Goal: Transaction & Acquisition: Purchase product/service

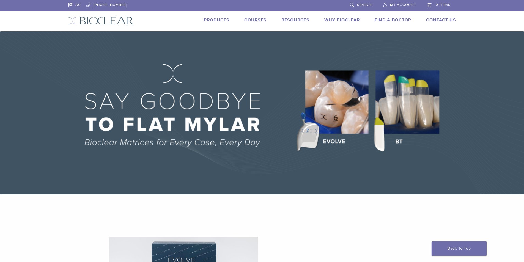
click at [405, 4] on span "My Account" at bounding box center [403, 5] width 26 height 4
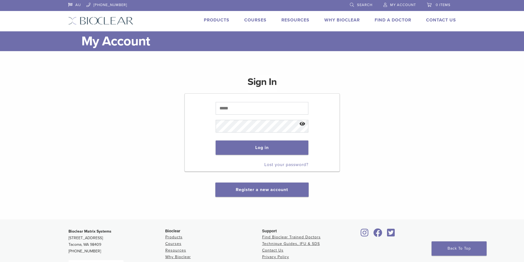
click at [241, 116] on p at bounding box center [262, 108] width 93 height 18
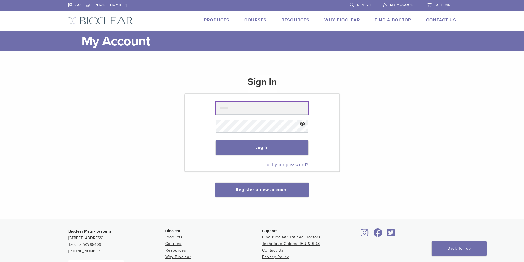
click at [242, 113] on input "text" at bounding box center [262, 108] width 93 height 13
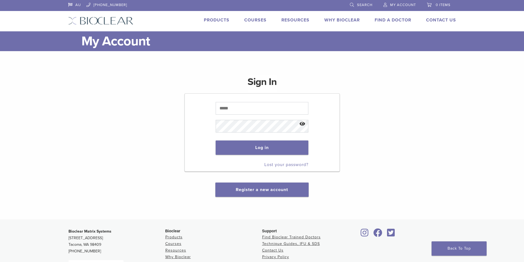
click at [428, 180] on div "Sign In Log in Lost your password? Register a new account" at bounding box center [262, 133] width 388 height 128
click at [292, 164] on link "Lost your password?" at bounding box center [286, 164] width 44 height 5
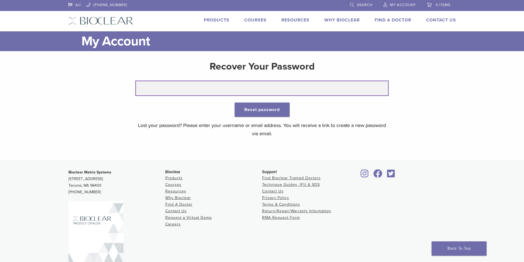
click at [194, 89] on input "text" at bounding box center [262, 88] width 252 height 14
type input "**********"
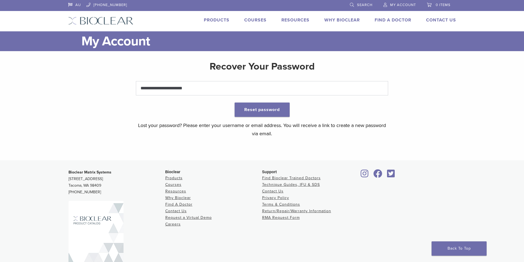
type button "Reset password"
click at [264, 111] on button "Reset password" at bounding box center [262, 110] width 55 height 14
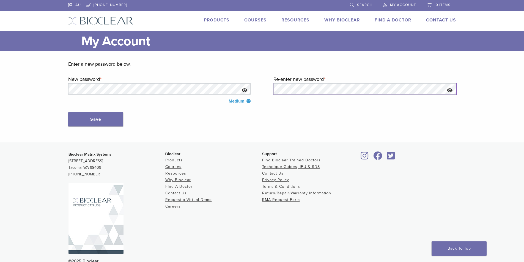
click at [68, 112] on button "Save" at bounding box center [95, 119] width 55 height 14
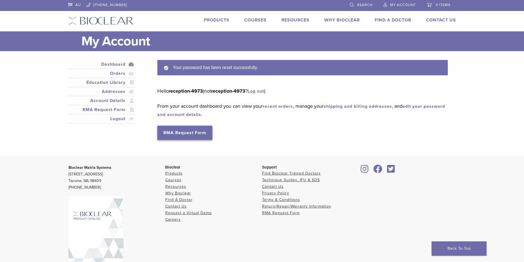
click at [190, 132] on link "RMA Request Form" at bounding box center [184, 133] width 55 height 14
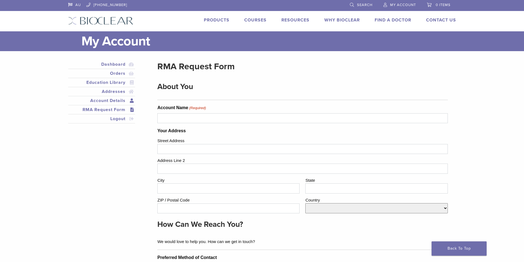
drag, startPoint x: 133, startPoint y: 203, endPoint x: 122, endPoint y: 104, distance: 100.4
click at [114, 100] on link "Account Details" at bounding box center [101, 100] width 65 height 7
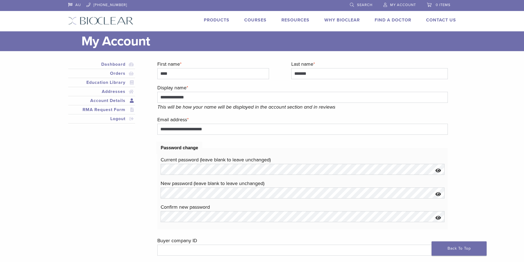
click at [208, 19] on link "Products" at bounding box center [217, 19] width 26 height 5
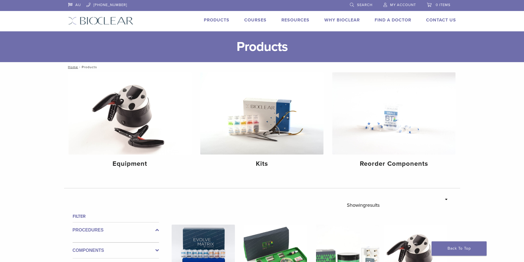
click at [361, 5] on span "Search" at bounding box center [364, 5] width 15 height 4
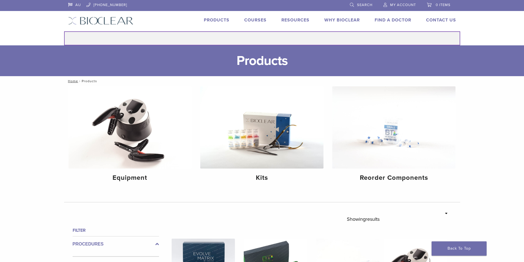
click at [264, 41] on input "Search for:" at bounding box center [262, 38] width 396 height 14
type input "*****"
click at [64, 31] on button "Search" at bounding box center [64, 31] width 0 height 0
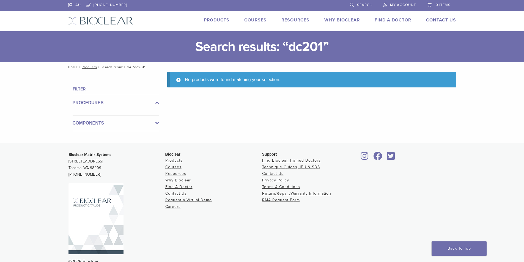
click at [70, 67] on link "Home" at bounding box center [72, 67] width 12 height 4
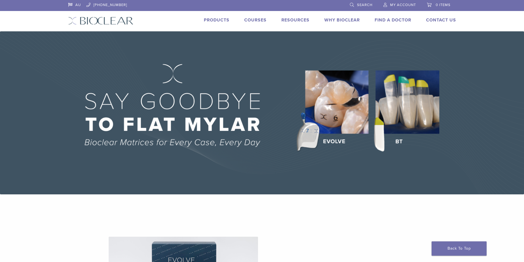
click at [214, 16] on div "AU 1.855.712.5327 Search My Account 0 items Cart No products in the cart. Back …" at bounding box center [262, 15] width 396 height 31
click at [215, 23] on link "Products" at bounding box center [217, 19] width 26 height 5
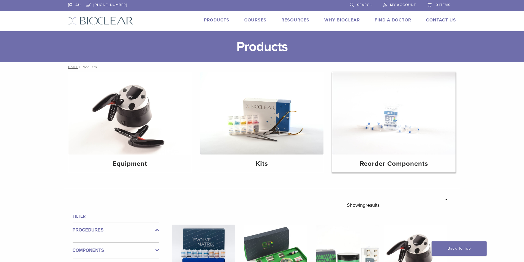
click at [373, 126] on img at bounding box center [393, 113] width 123 height 82
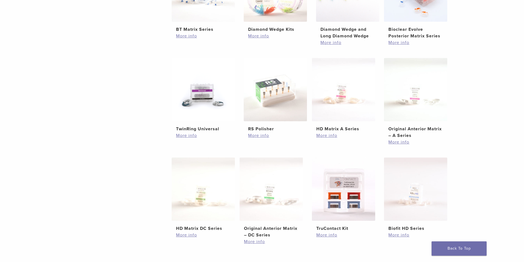
scroll to position [192, 0]
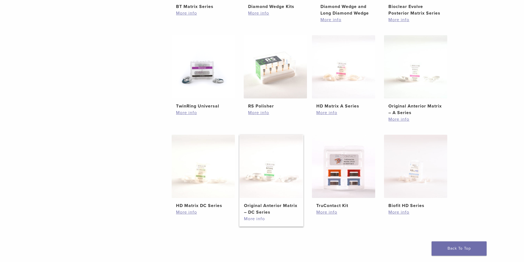
click at [252, 218] on link "More info" at bounding box center [271, 219] width 54 height 7
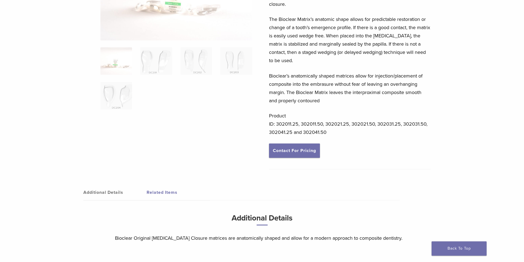
scroll to position [110, 0]
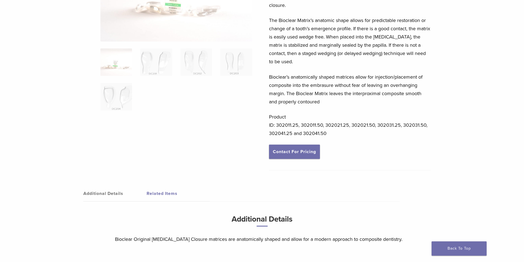
click at [209, 94] on ol at bounding box center [176, 82] width 160 height 69
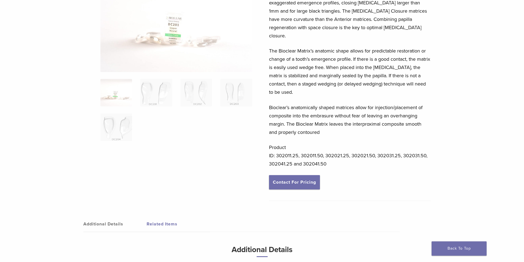
scroll to position [55, 0]
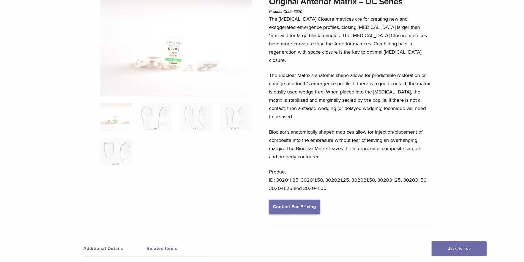
click at [294, 200] on link "Contact For Pricing" at bounding box center [294, 207] width 51 height 14
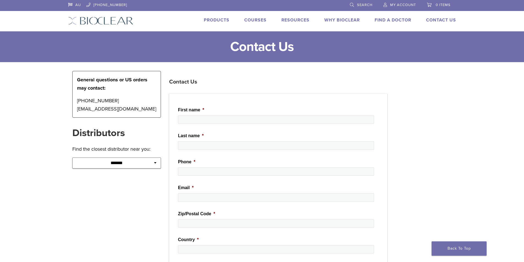
click at [153, 165] on select "**********" at bounding box center [116, 163] width 89 height 11
select select "*********"
click at [72, 158] on select "**********" at bounding box center [116, 163] width 89 height 11
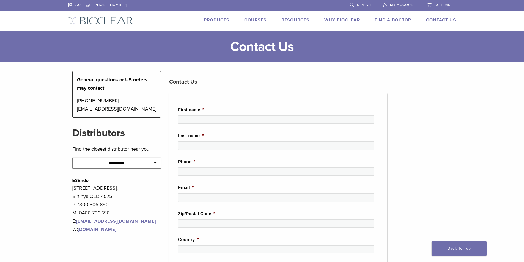
click at [104, 229] on link "[DOMAIN_NAME]" at bounding box center [97, 229] width 38 height 5
